Goal: Task Accomplishment & Management: Use online tool/utility

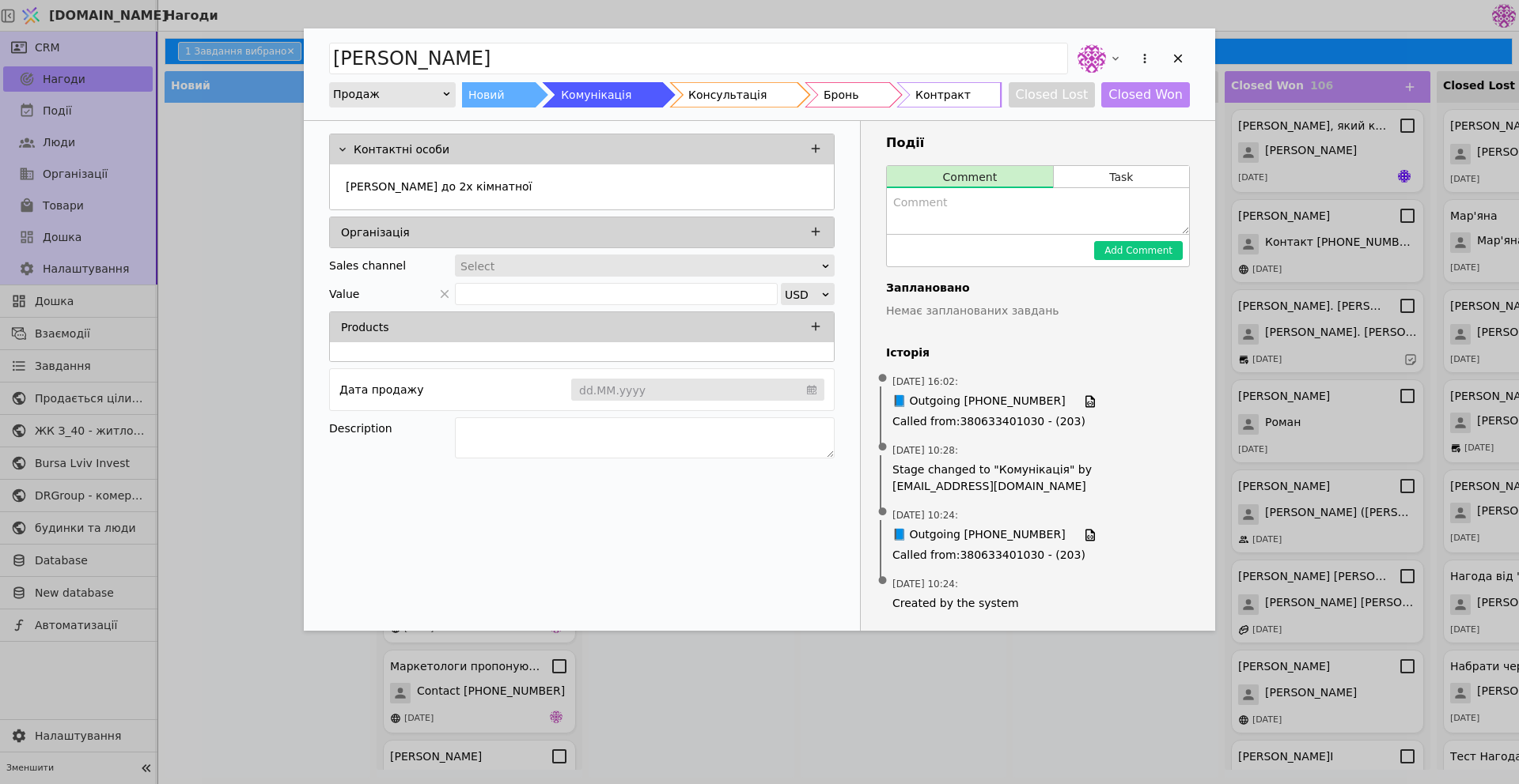
scroll to position [60, 0]
click at [698, 101] on div "Консультація" at bounding box center [727, 94] width 78 height 25
click at [975, 214] on textarea "Add Opportunity" at bounding box center [1038, 211] width 303 height 46
type textarea "в"
click at [1089, 174] on button "Task" at bounding box center [1122, 177] width 135 height 23
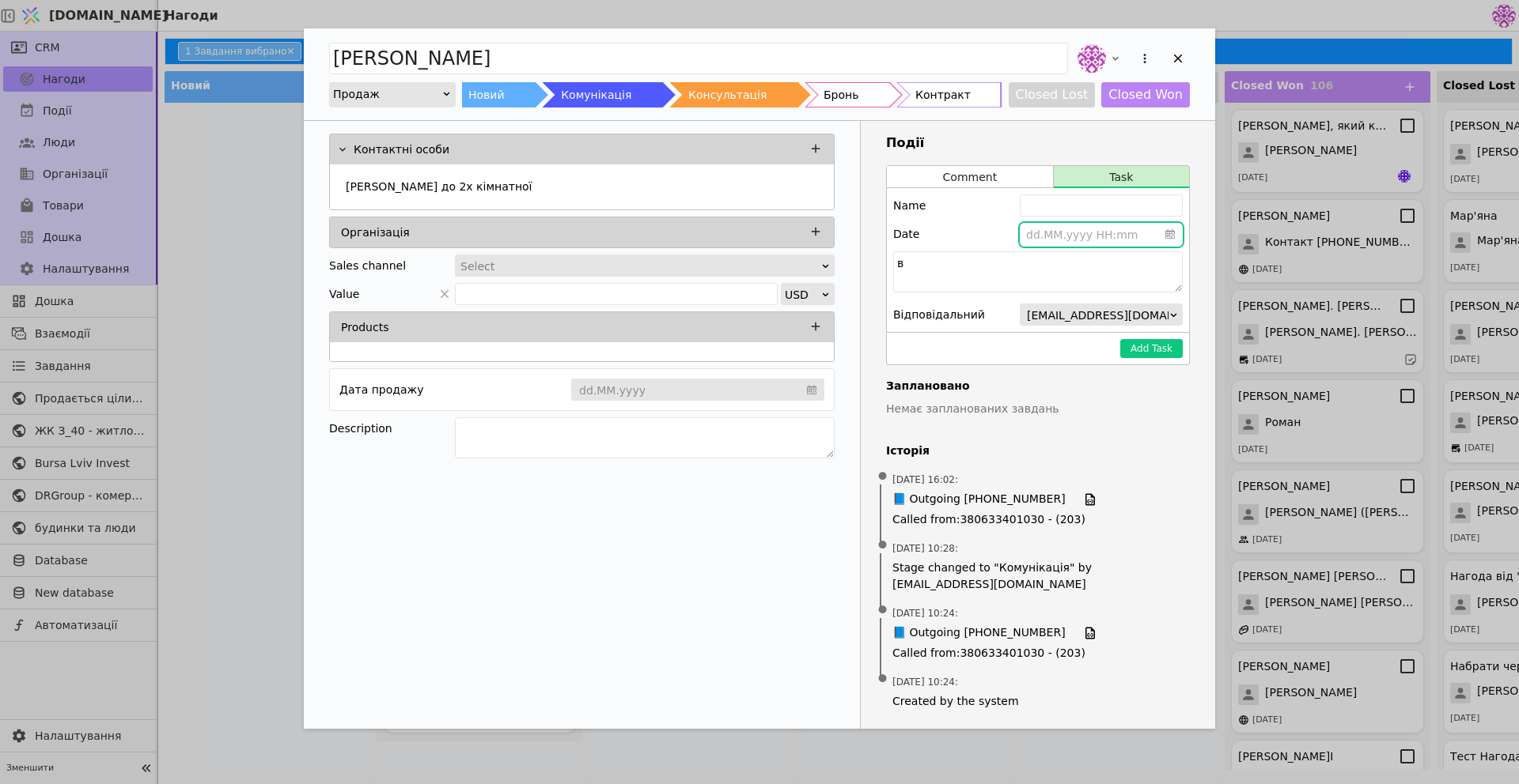
click at [1088, 234] on input "Add Opportunity" at bounding box center [1101, 234] width 163 height 23
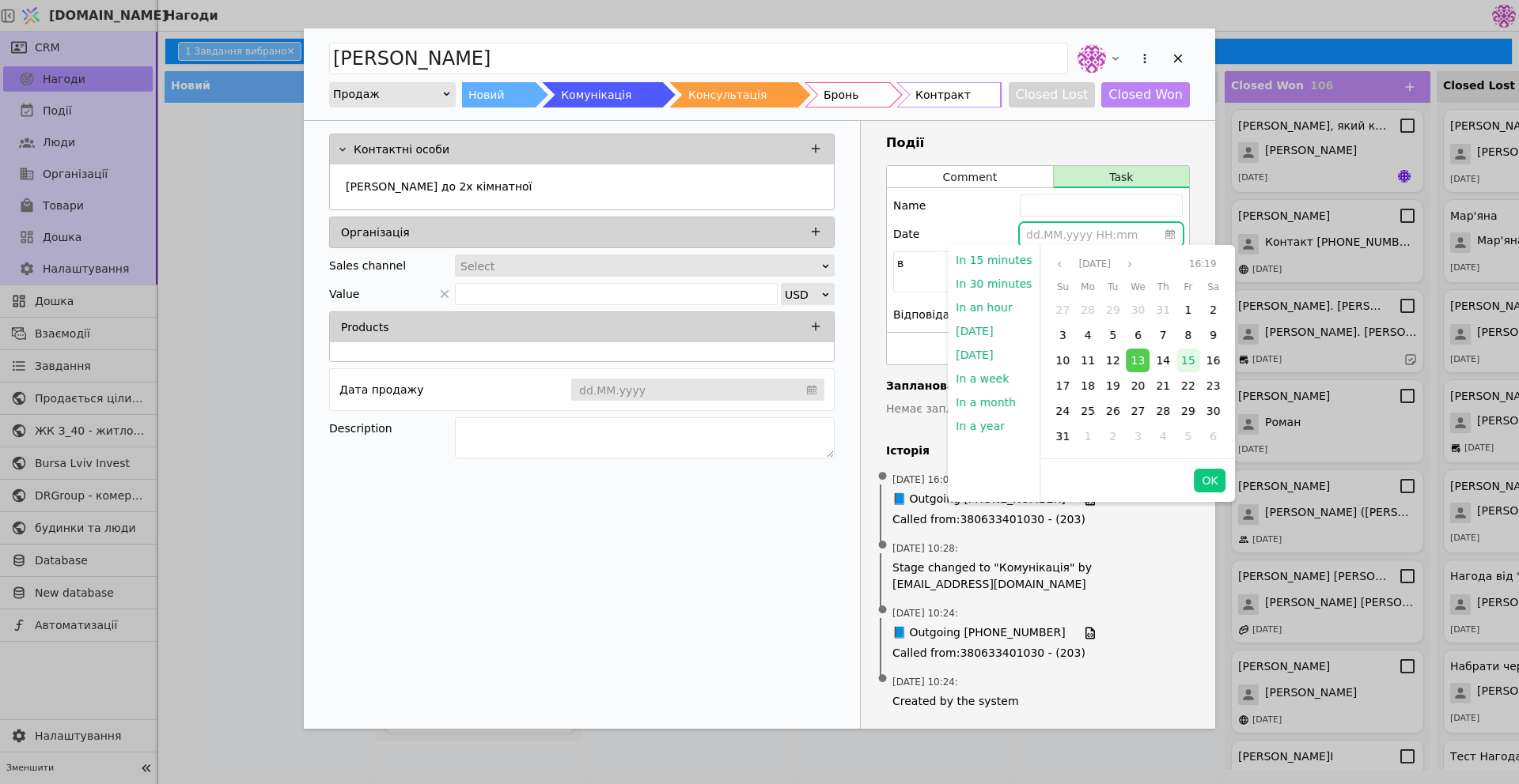
click at [1181, 362] on span "15" at bounding box center [1188, 361] width 14 height 13
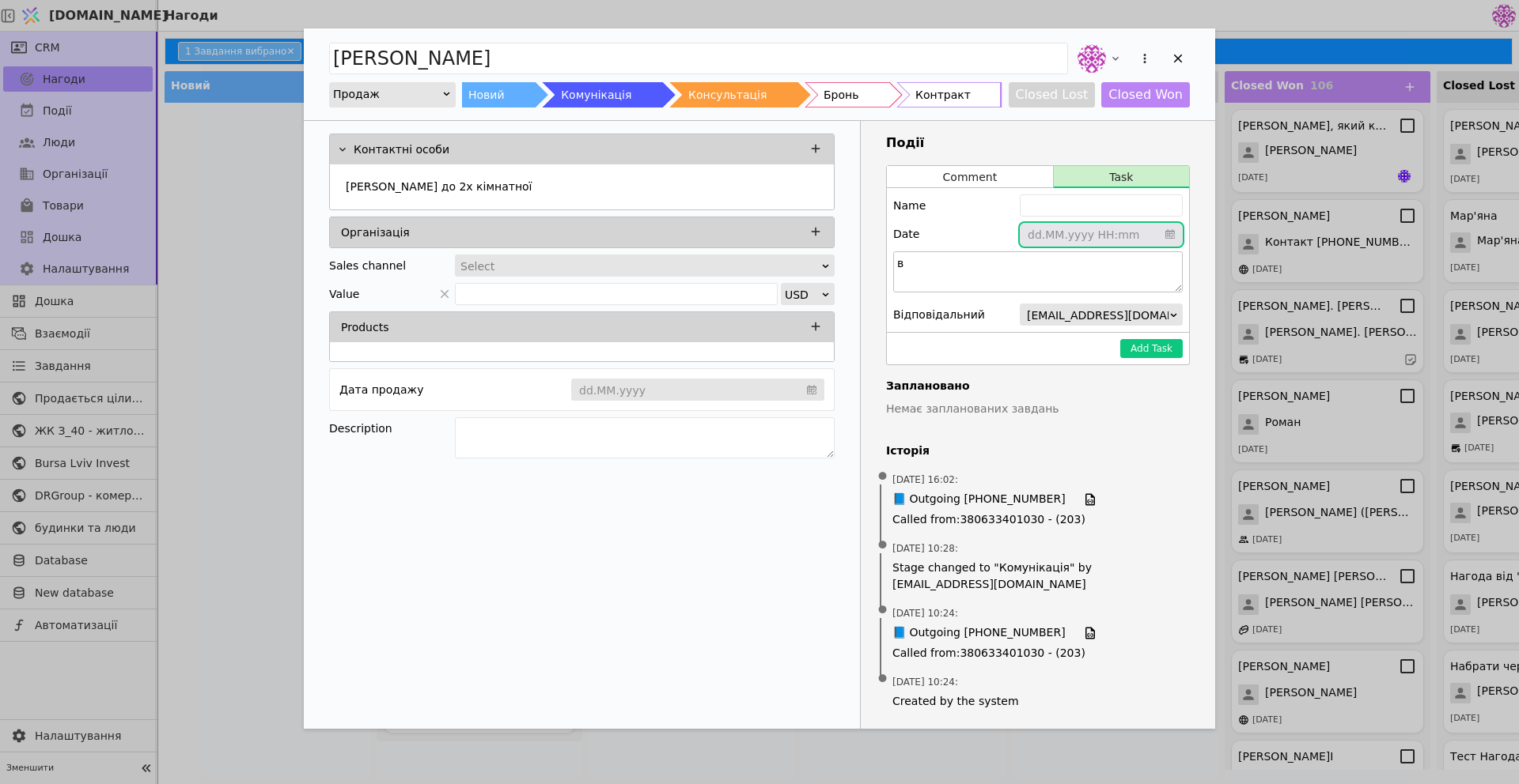
click at [919, 269] on textarea "в" at bounding box center [1038, 272] width 290 height 41
type textarea "в"
type textarea "Зателефонувати і уточнити рішення"
click at [1138, 350] on button "Add Task" at bounding box center [1151, 349] width 63 height 19
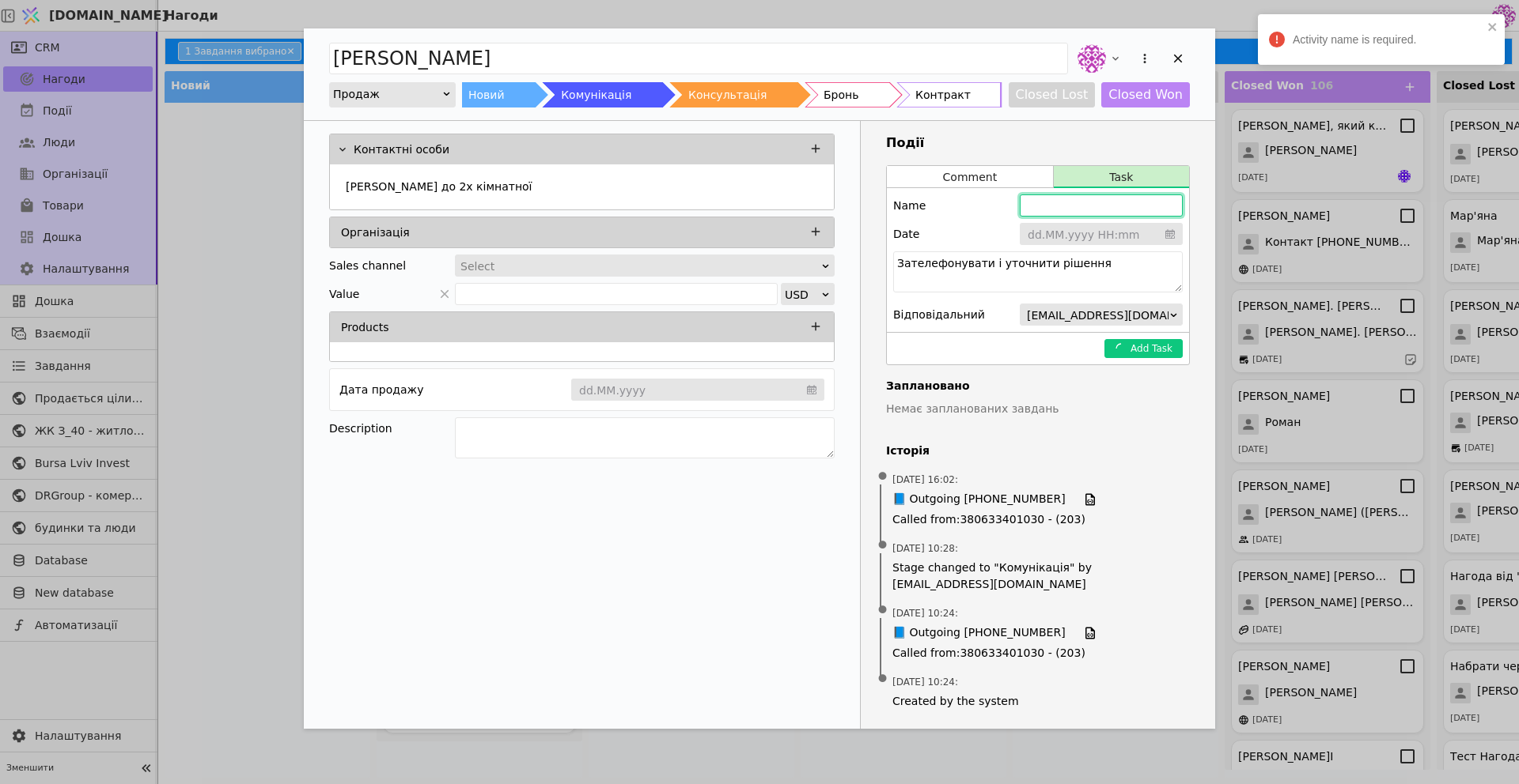
click at [1100, 207] on input "Add Opportunity" at bounding box center [1101, 206] width 163 height 23
type input "2"
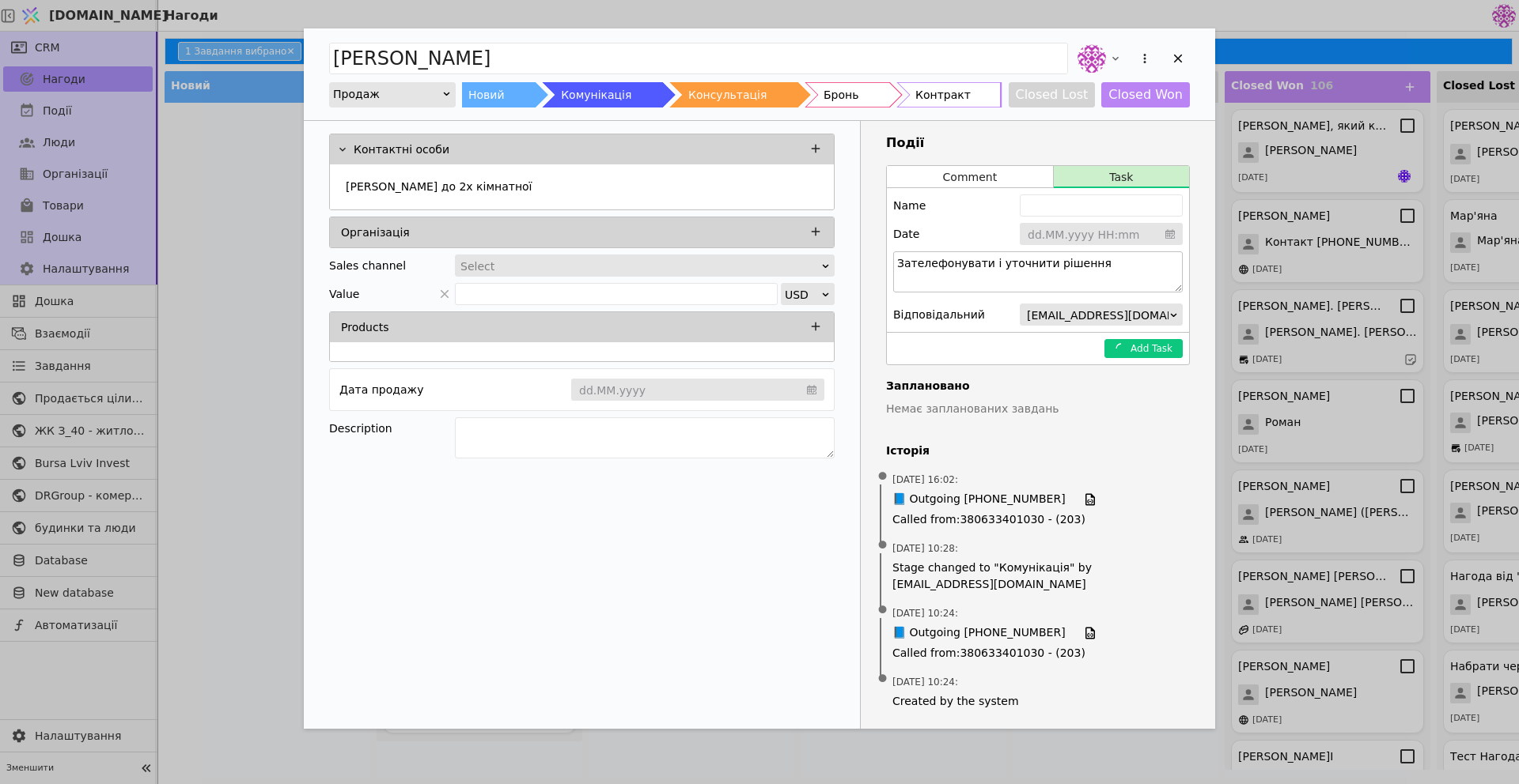
drag, startPoint x: 1122, startPoint y: 272, endPoint x: 898, endPoint y: 252, distance: 224.9
click at [897, 252] on textarea "Зателефонувати і уточнити рішення" at bounding box center [1038, 272] width 290 height 41
click at [1078, 204] on input "Add Opportunity" at bounding box center [1101, 206] width 163 height 23
paste input "Зателефонувати і уточнити рішення"
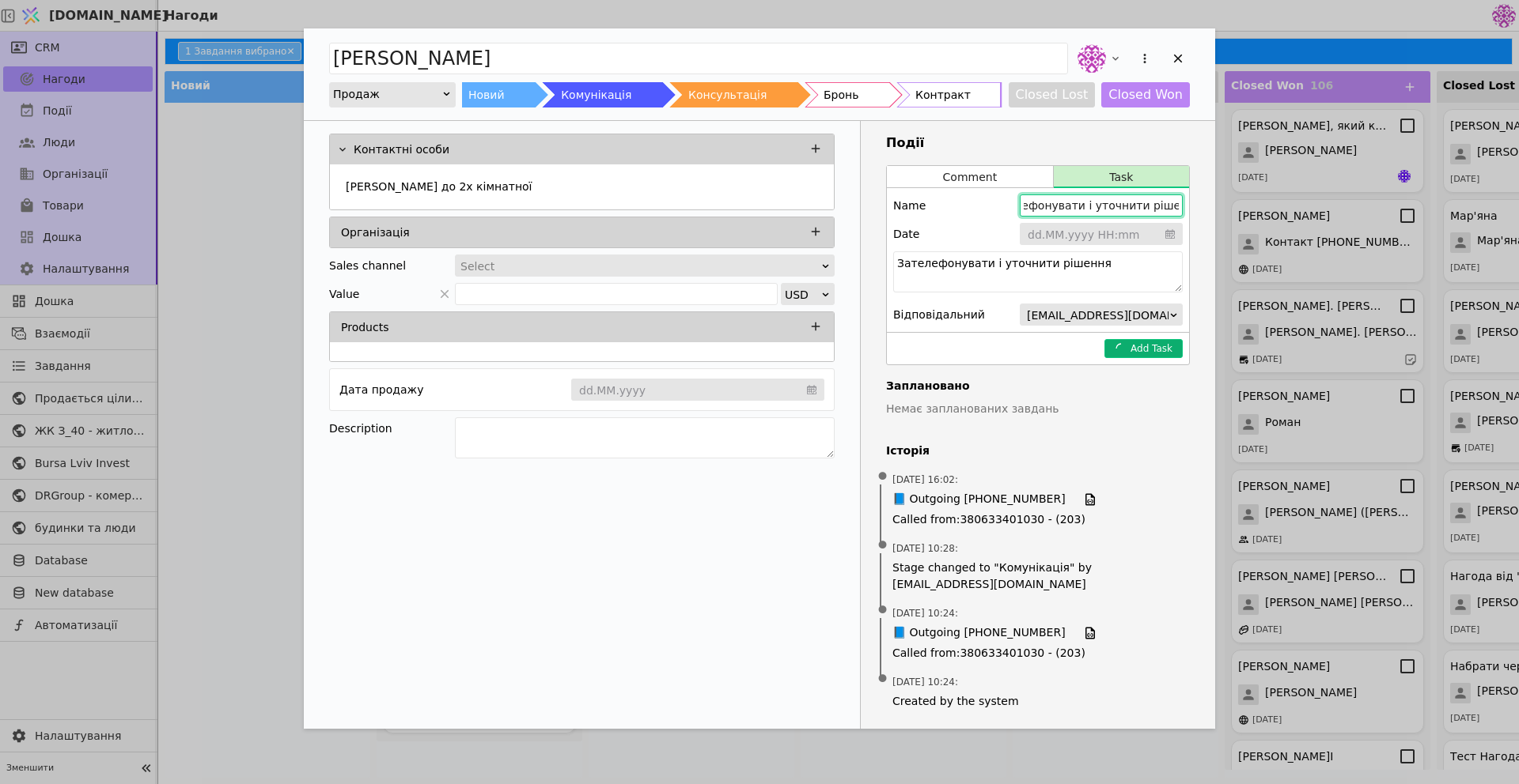
type input "Зателефонувати і уточнити рішення"
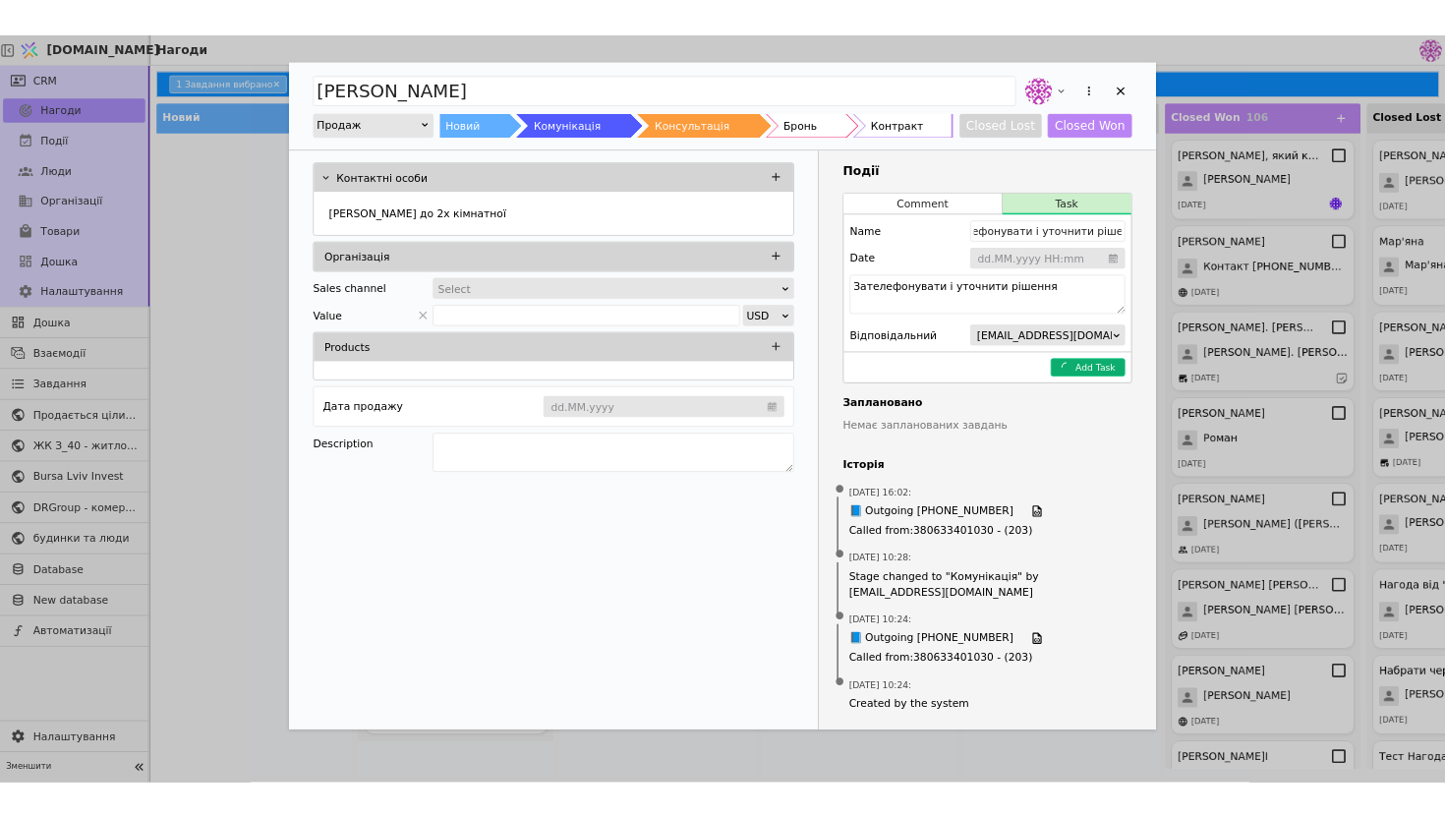
scroll to position [0, 0]
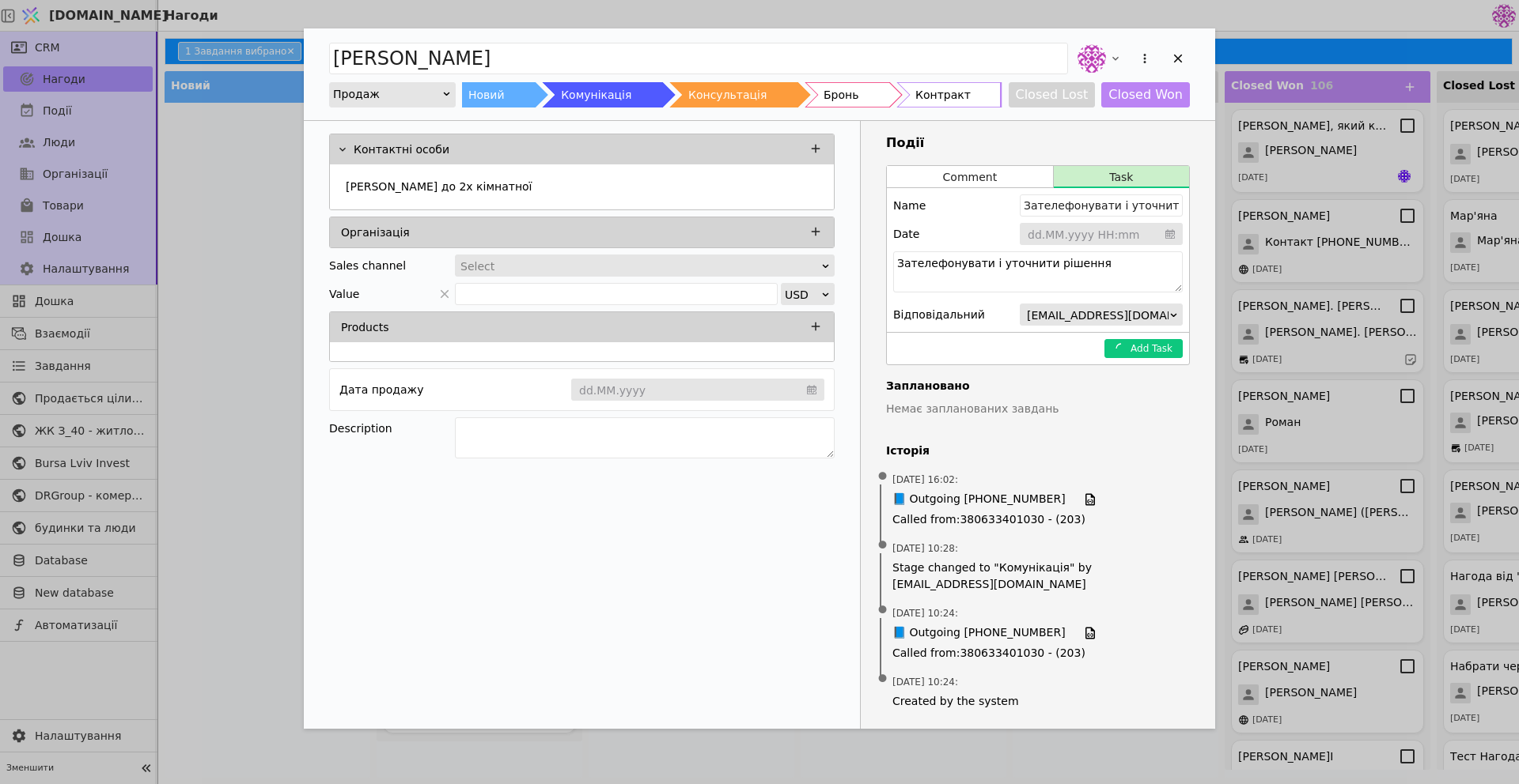
click at [1041, 361] on div "Add Task" at bounding box center [1038, 348] width 303 height 32
click at [1101, 266] on textarea "Зателефонувати і уточнити рішення" at bounding box center [1038, 272] width 290 height 41
click at [922, 187] on button "Comment" at bounding box center [969, 177] width 166 height 23
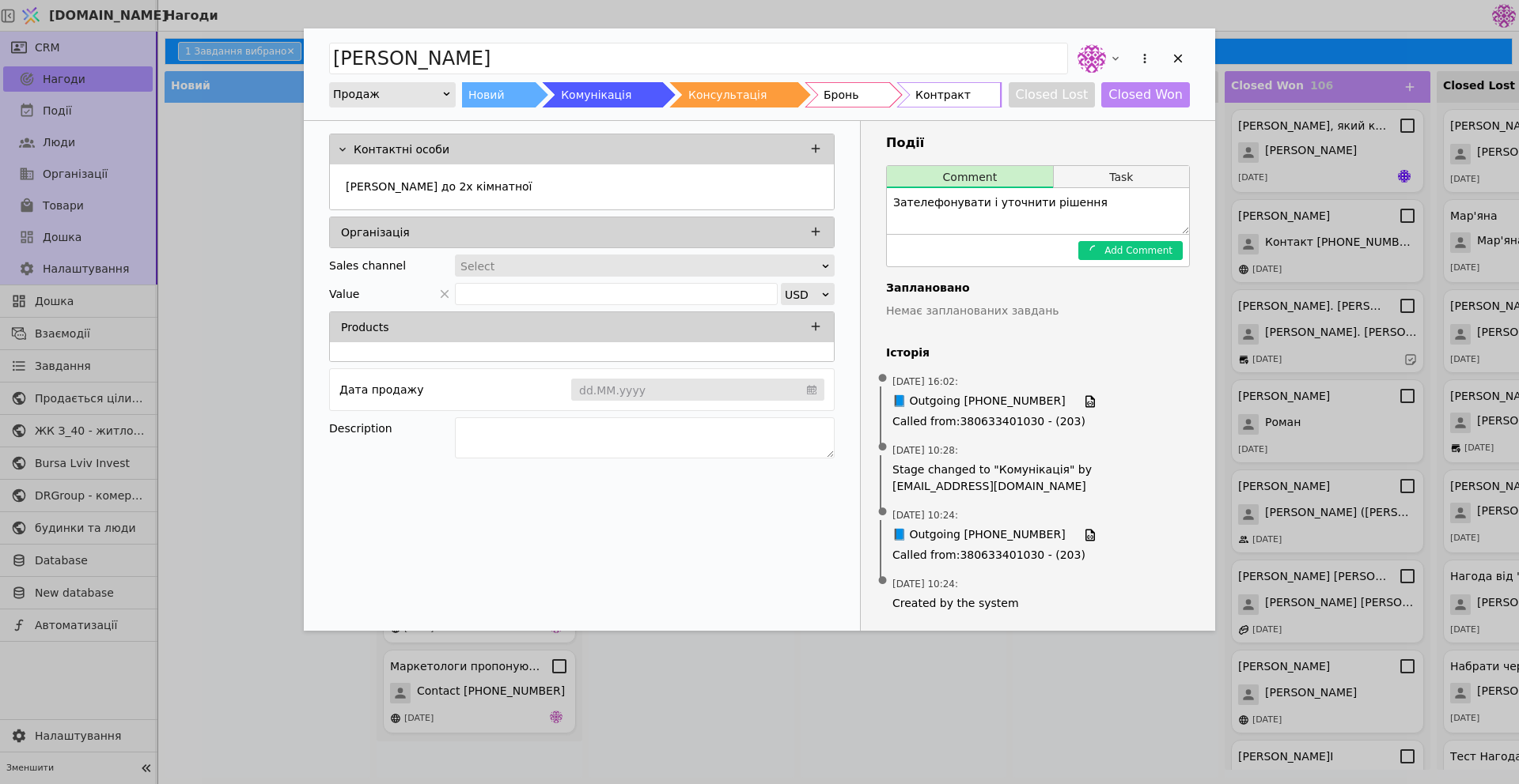
click at [1079, 178] on button "Task" at bounding box center [1122, 177] width 135 height 23
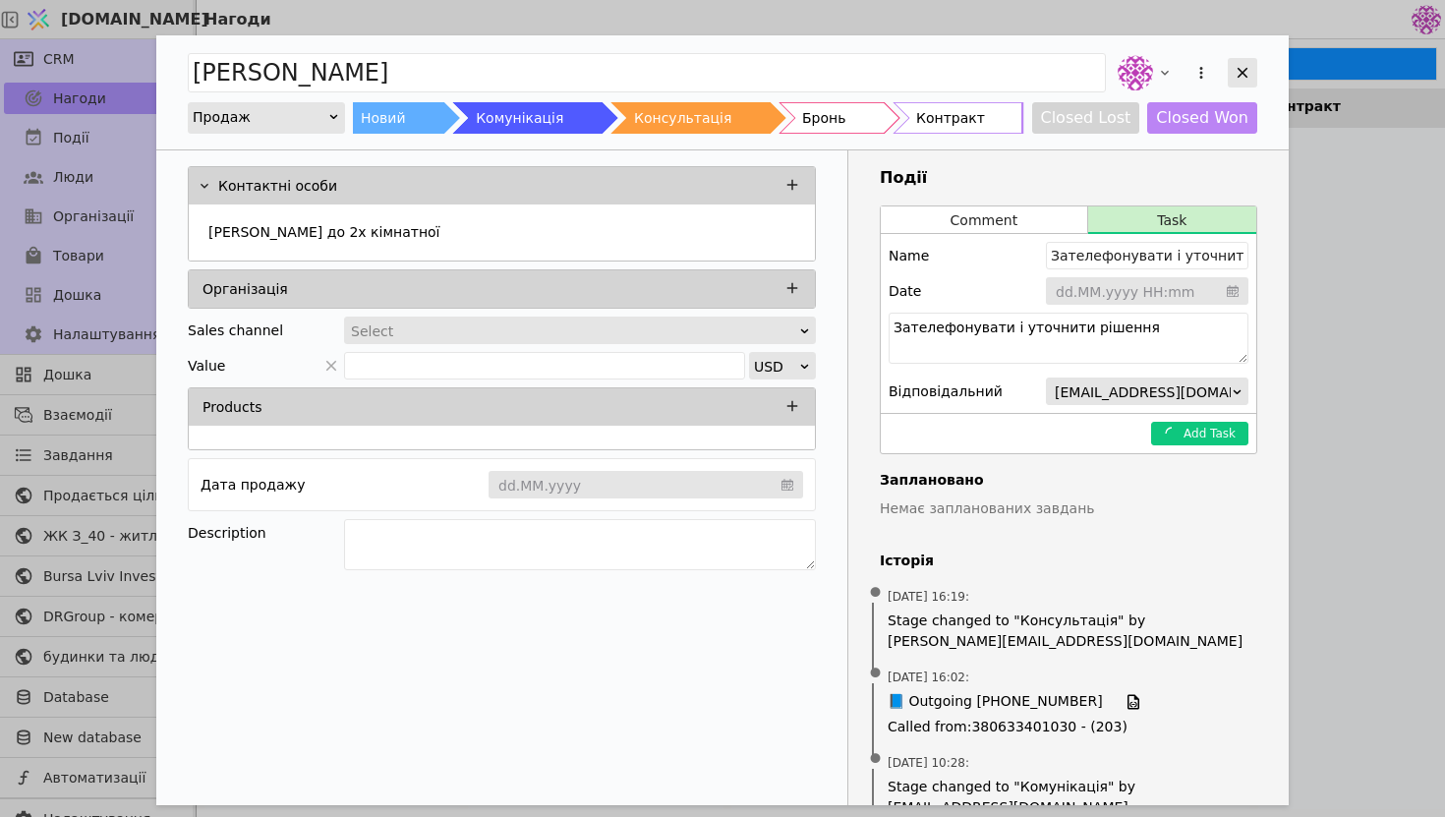
click at [1240, 78] on icon "Add Opportunity" at bounding box center [1243, 73] width 18 height 18
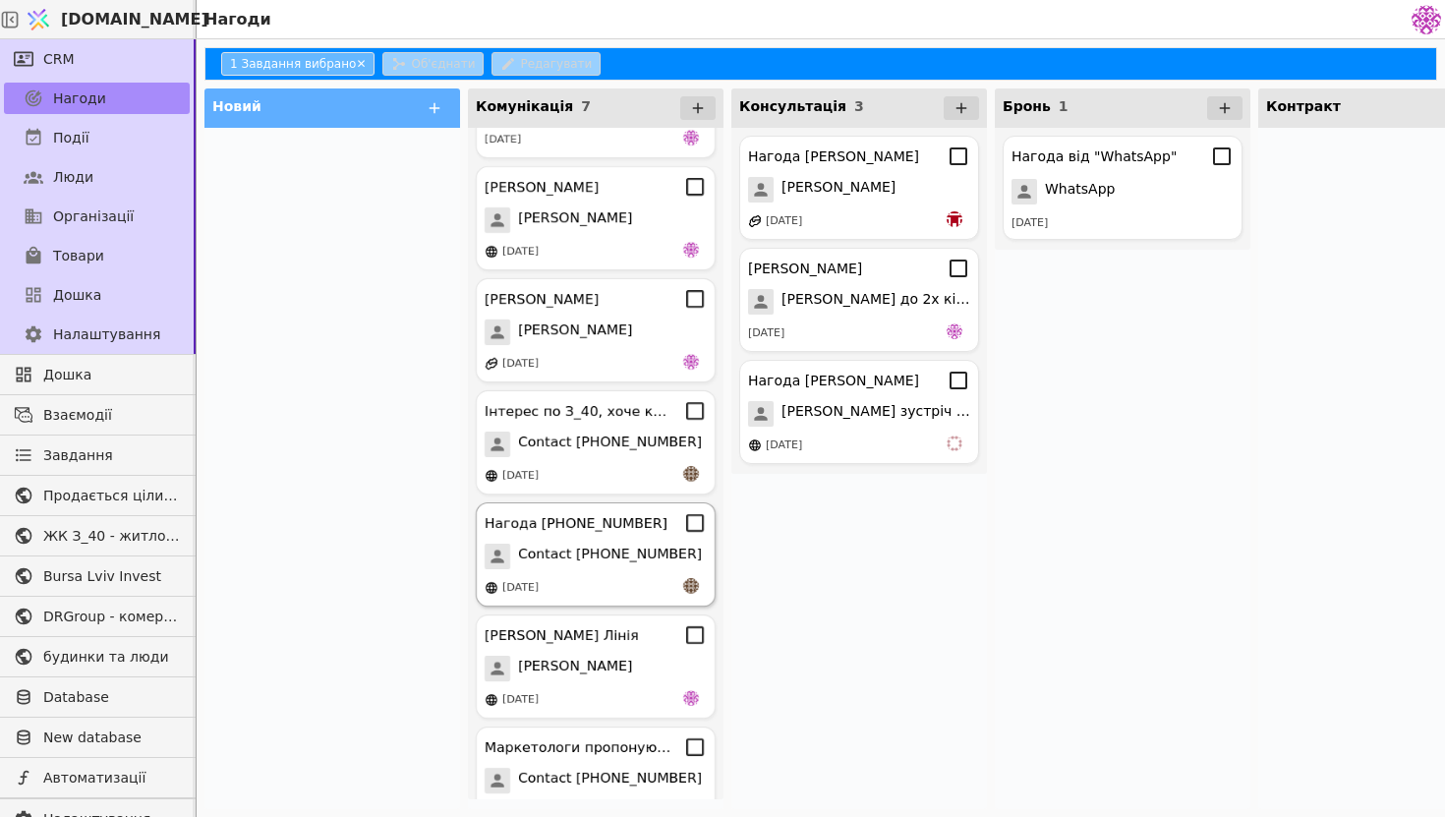
scroll to position [121, 0]
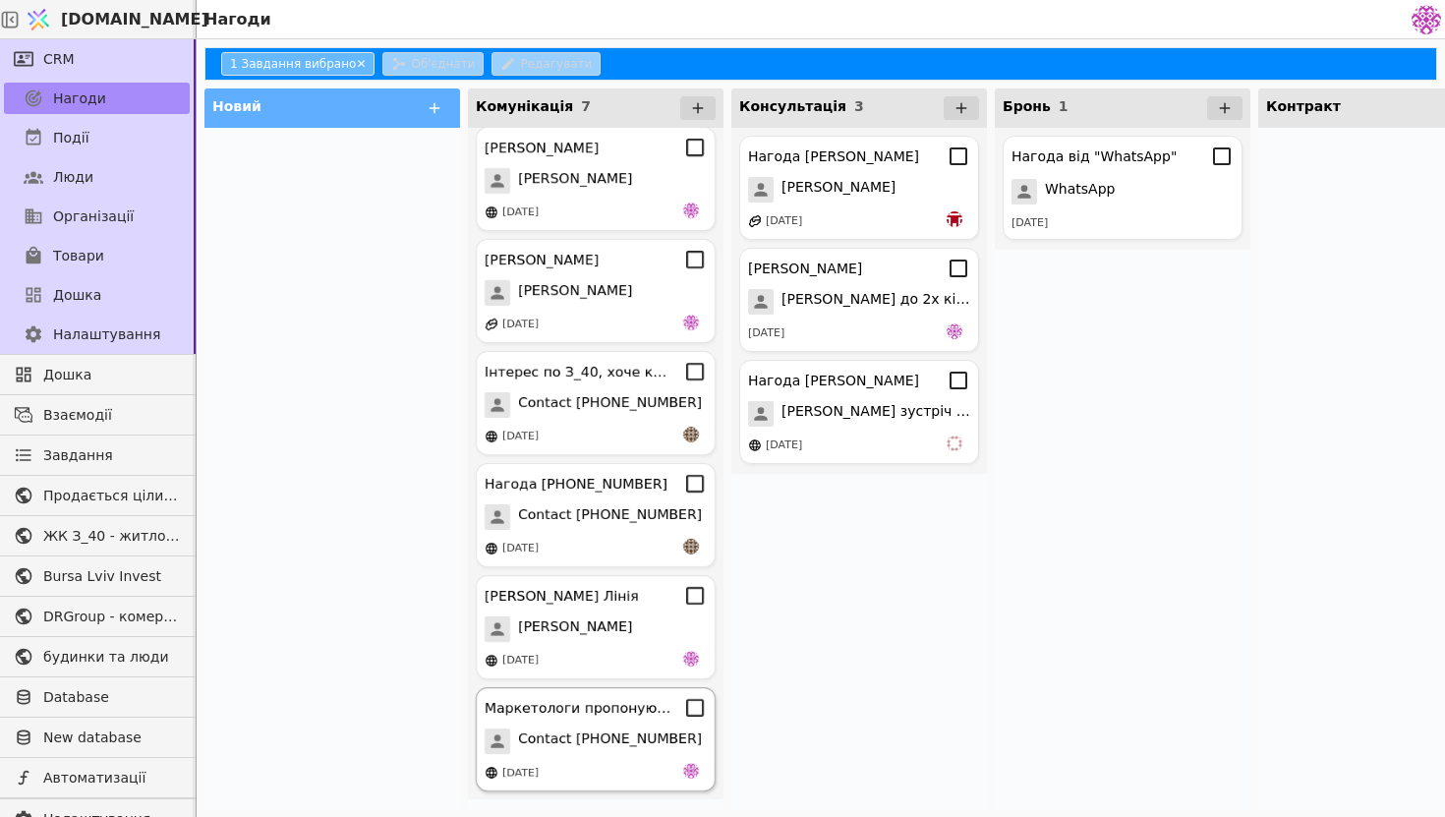
click at [625, 760] on div "Маркетологи пропонують співпрацю Contact [PHONE_NUMBER] [DATE]" at bounding box center [596, 739] width 240 height 104
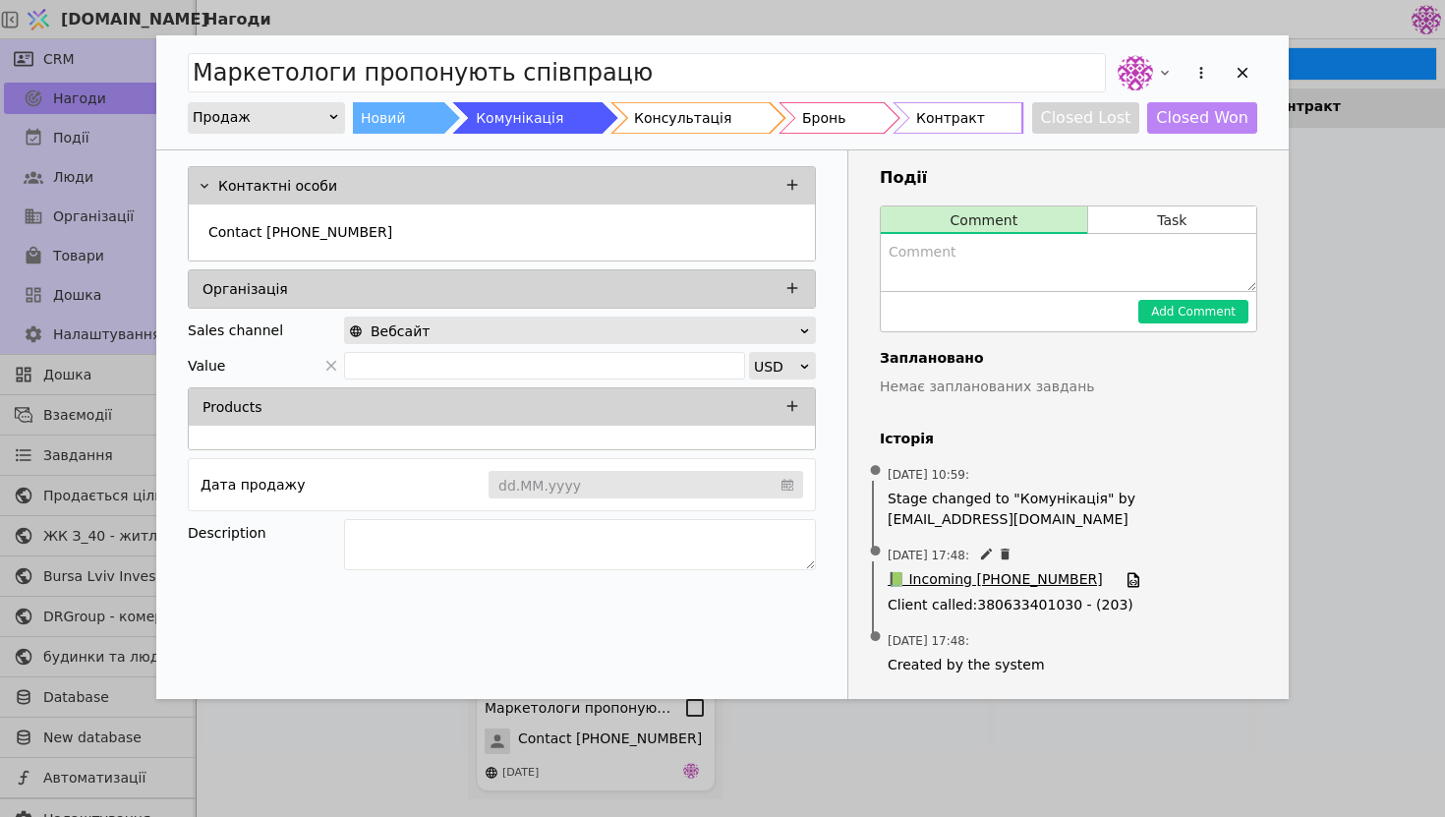
click at [1015, 582] on span "📗 Incoming [PHONE_NUMBER]" at bounding box center [995, 580] width 215 height 22
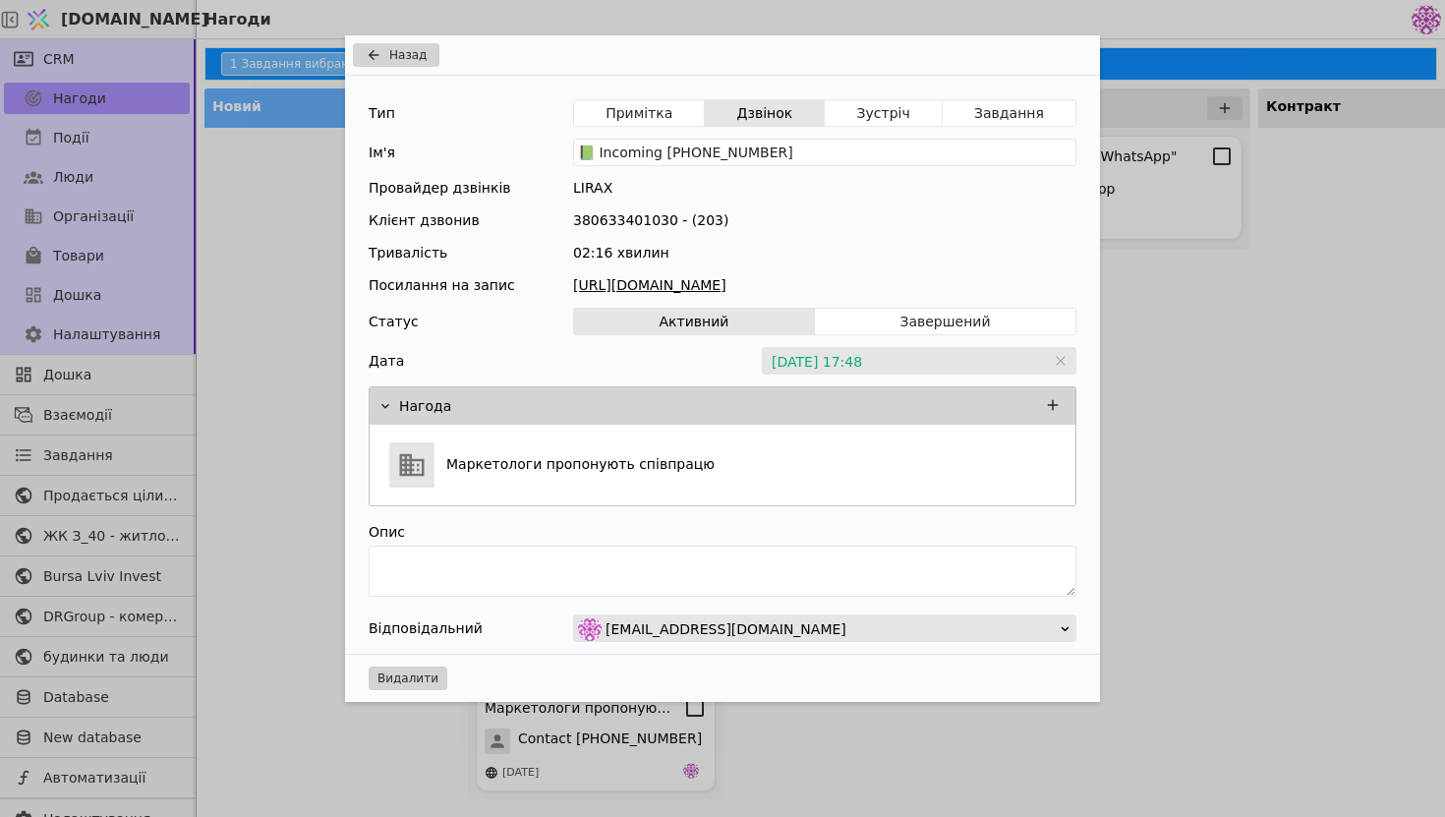
click at [884, 275] on link "[URL][DOMAIN_NAME]" at bounding box center [824, 285] width 503 height 21
